Goal: Transaction & Acquisition: Purchase product/service

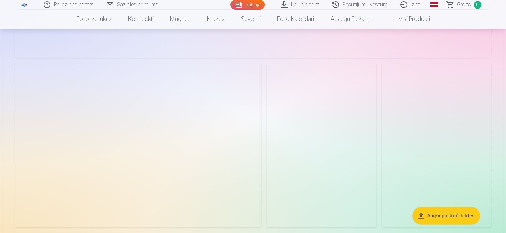
scroll to position [1019, 0]
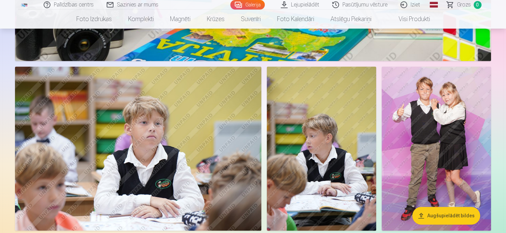
click at [410, 119] on img at bounding box center [436, 148] width 109 height 164
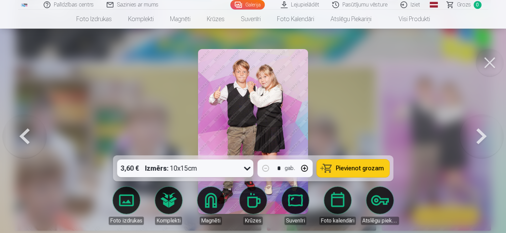
click at [348, 93] on div at bounding box center [253, 116] width 506 height 233
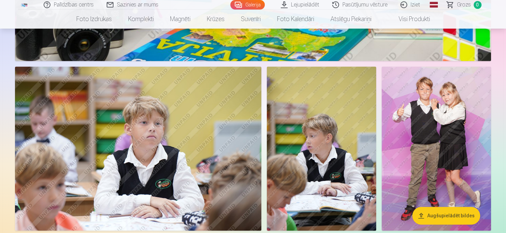
click at [444, 108] on img at bounding box center [436, 148] width 109 height 164
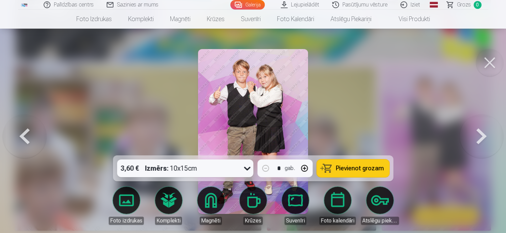
click at [380, 122] on div at bounding box center [253, 116] width 506 height 233
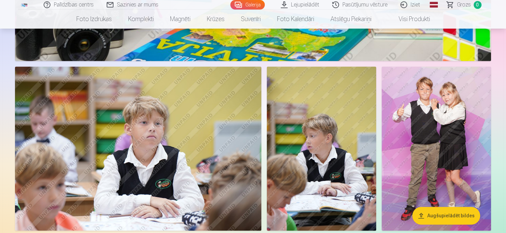
click at [425, 122] on img at bounding box center [436, 148] width 109 height 164
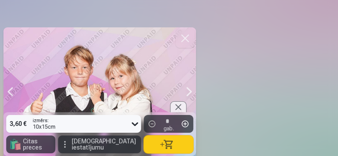
scroll to position [1196, 0]
click at [122, 78] on div at bounding box center [99, 91] width 192 height 128
click at [181, 36] on button "button" at bounding box center [184, 38] width 19 height 19
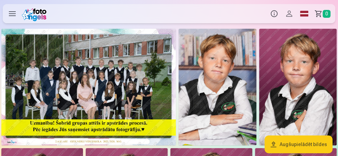
click at [131, 78] on img at bounding box center [88, 87] width 174 height 116
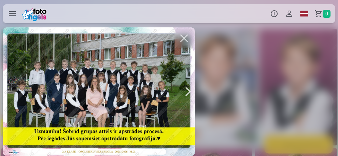
click at [187, 90] on div at bounding box center [188, 91] width 14 height 128
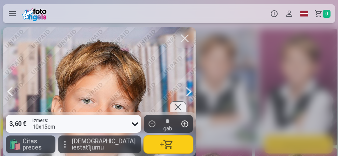
scroll to position [0, 338]
click at [9, 92] on div at bounding box center [10, 91] width 14 height 128
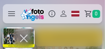
click at [20, 34] on button at bounding box center [16, 43] width 27 height 22
click at [26, 38] on div "4,30 € 15x22cm 1 gab. 🛍 Citas preces" at bounding box center [19, 37] width 32 height 21
click at [41, 35] on div "4,30 € 15x22cm 1 gab. 🛍 Citas preces" at bounding box center [52, 37] width 105 height 21
click at [28, 40] on button at bounding box center [16, 42] width 27 height 22
click at [12, 37] on button at bounding box center [16, 43] width 27 height 22
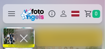
click at [19, 39] on button at bounding box center [16, 42] width 27 height 22
click at [24, 37] on button at bounding box center [16, 43] width 27 height 22
click at [42, 39] on div "4,30 € 15x22cm 1 gab. 🛍 Citas preces" at bounding box center [52, 37] width 105 height 21
click at [30, 37] on button at bounding box center [16, 42] width 27 height 22
